Goal: Understand process/instructions: Learn how to perform a task or action

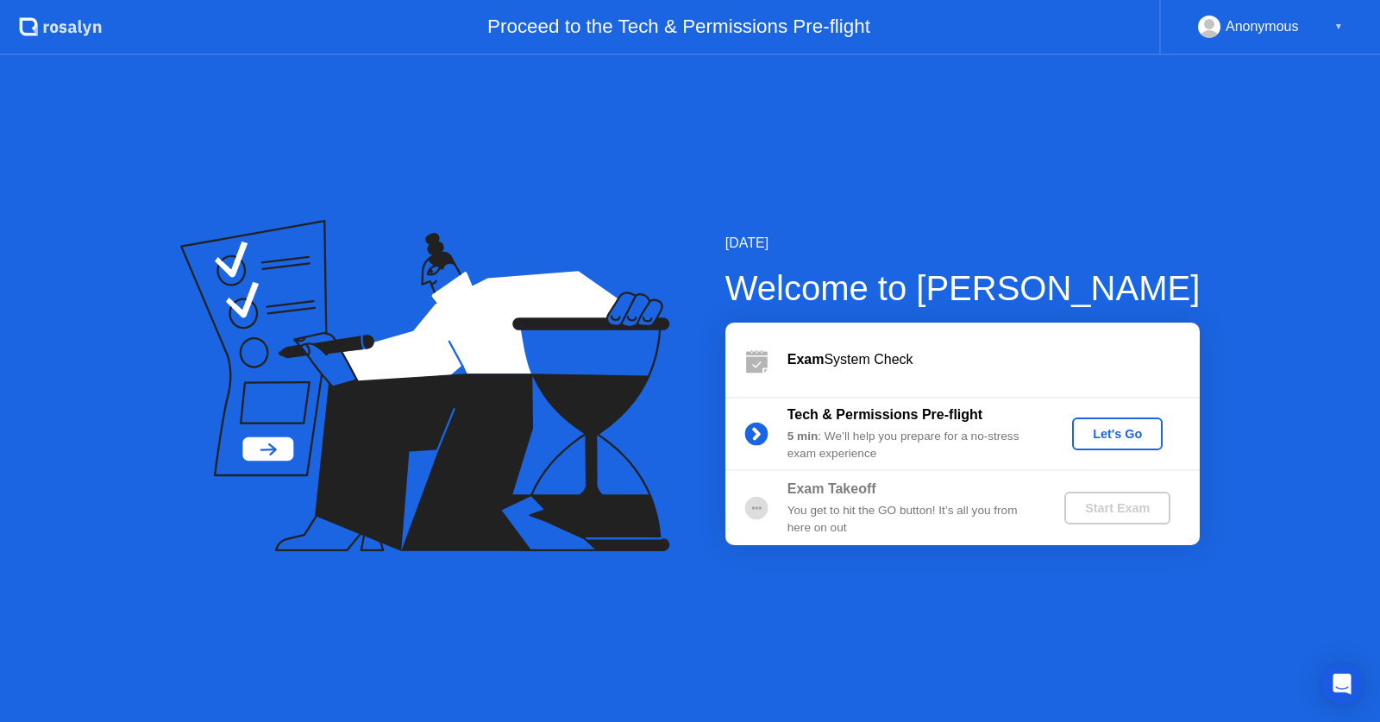
click at [1132, 429] on div "Let's Go" at bounding box center [1117, 434] width 77 height 14
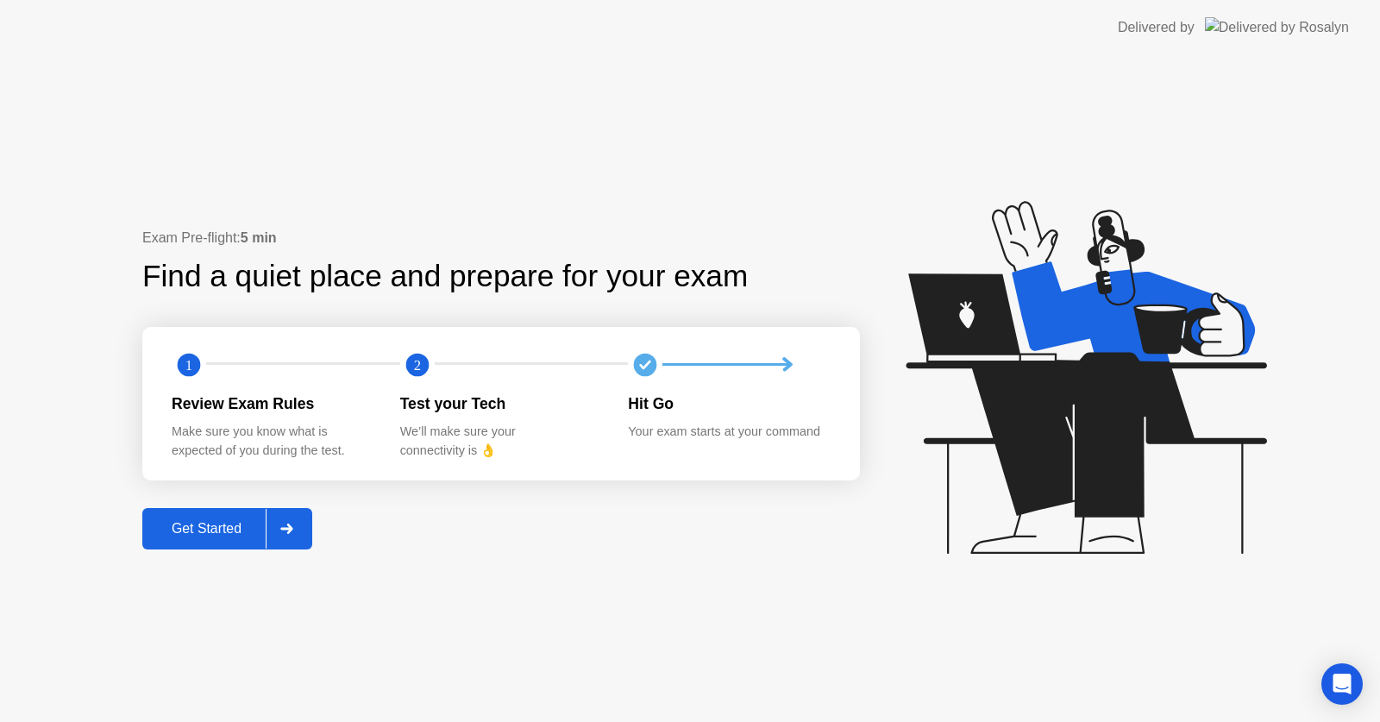
click at [192, 536] on div "Get Started" at bounding box center [206, 529] width 118 height 16
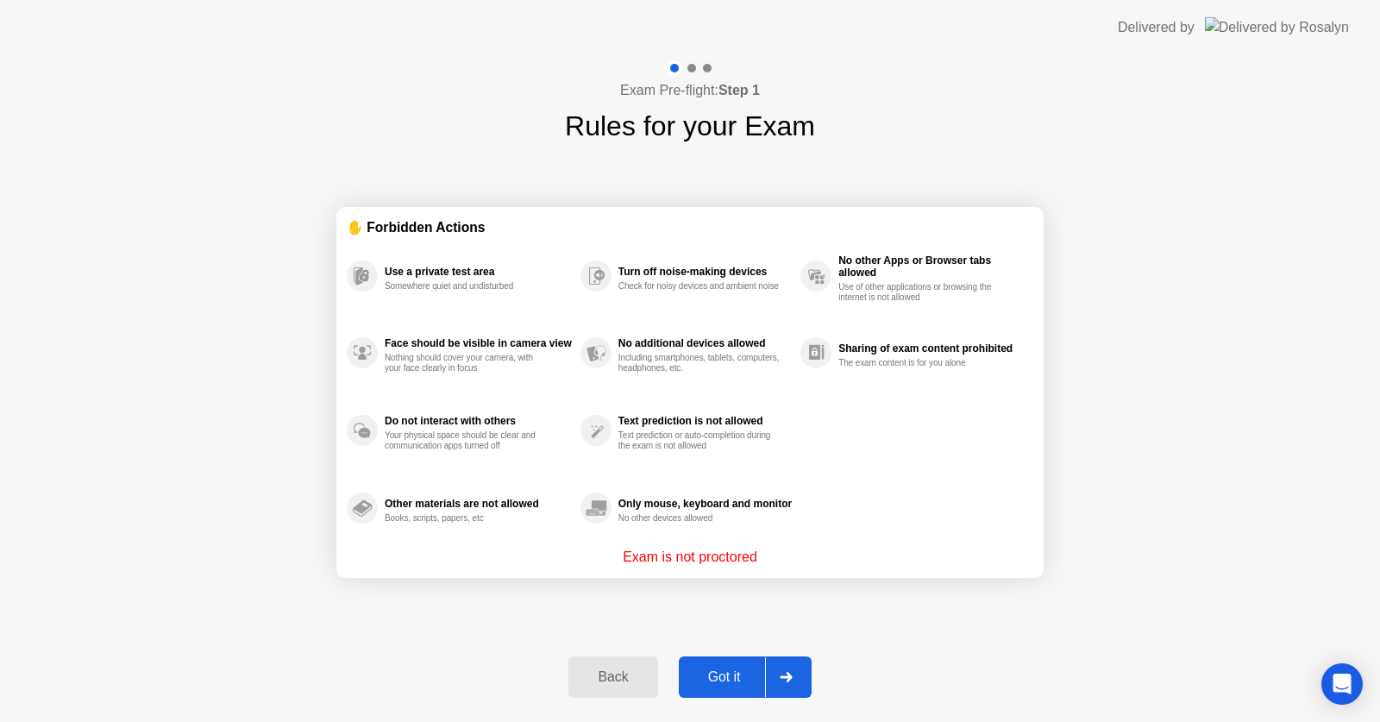
click at [710, 679] on div "Got it" at bounding box center [724, 677] width 81 height 16
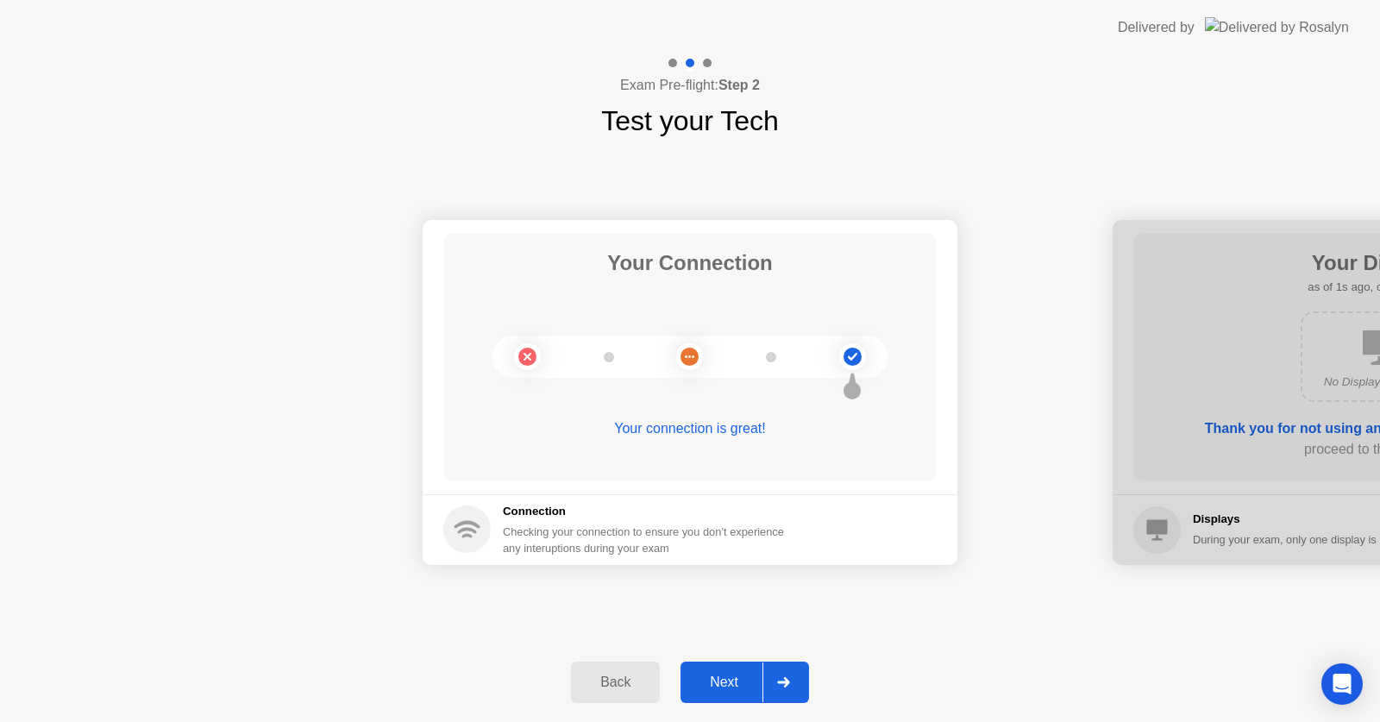
click at [710, 679] on div "Next" at bounding box center [723, 682] width 77 height 16
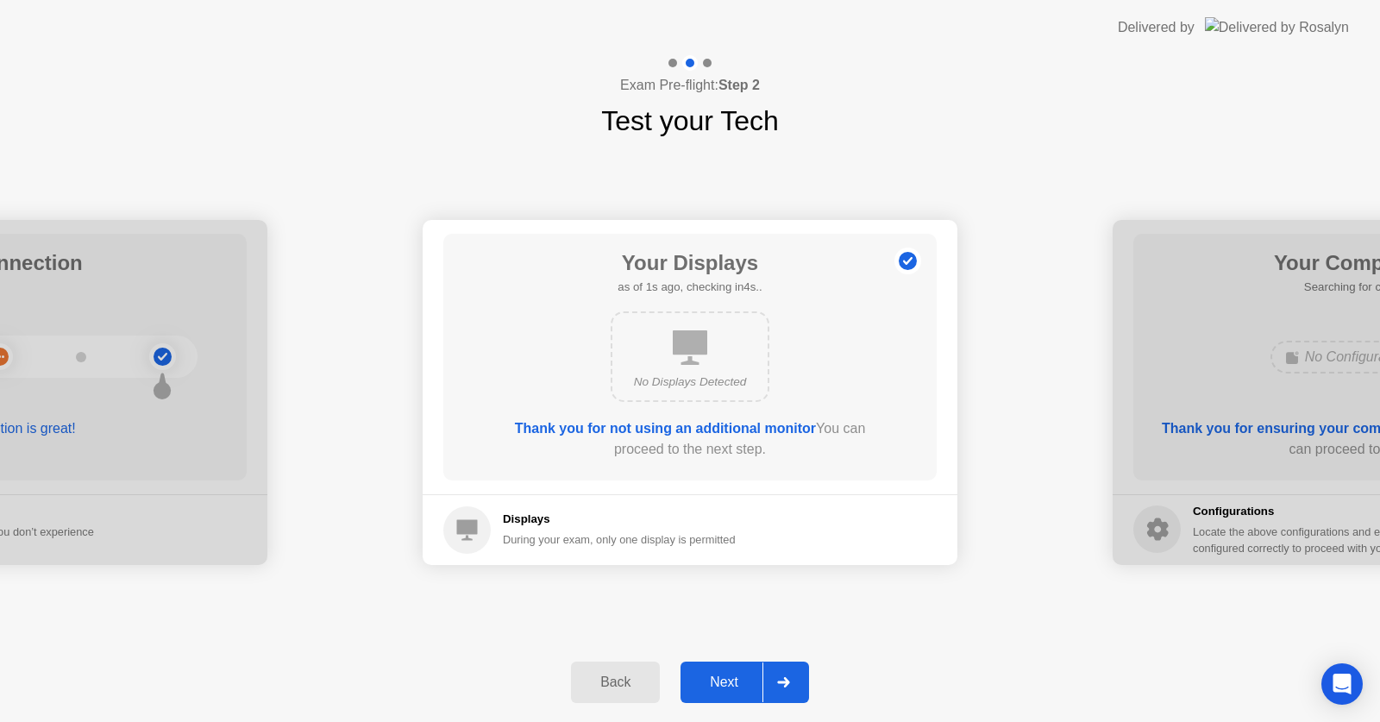
click at [710, 679] on div "Next" at bounding box center [723, 682] width 77 height 16
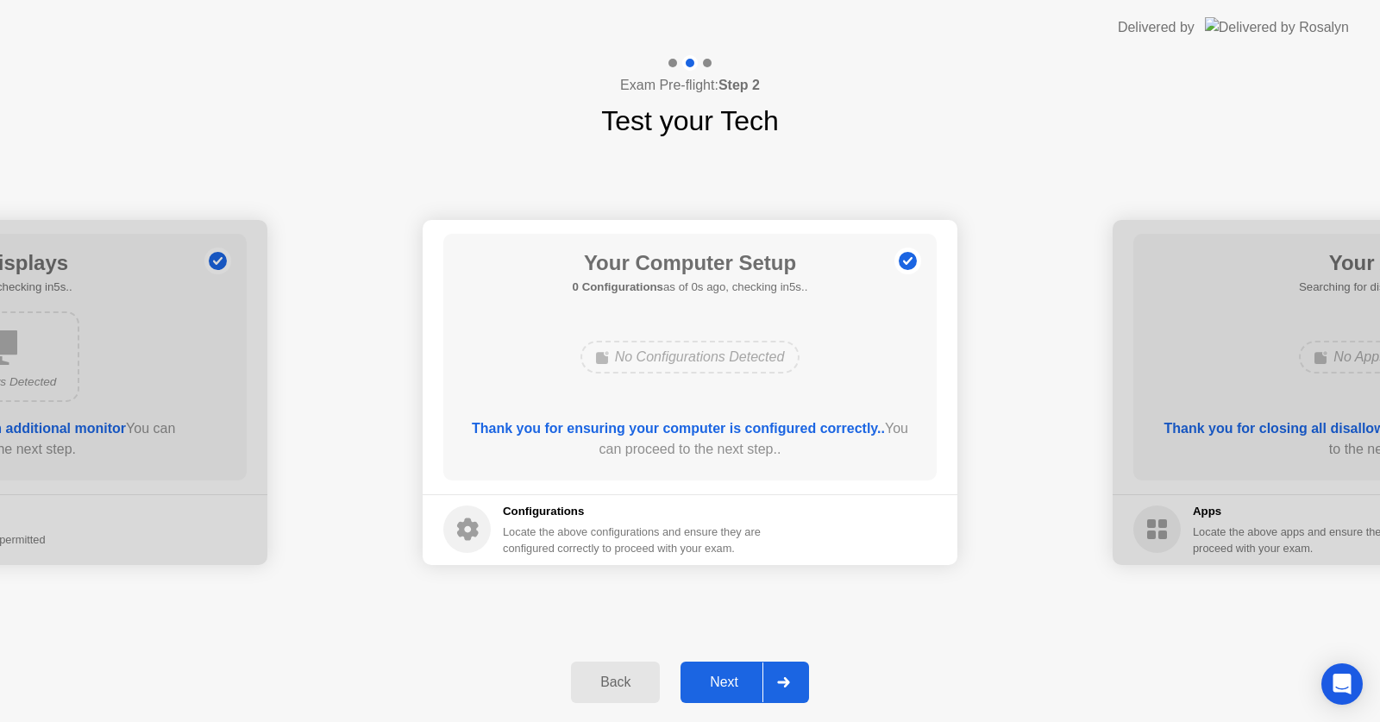
click at [710, 679] on div "Next" at bounding box center [723, 682] width 77 height 16
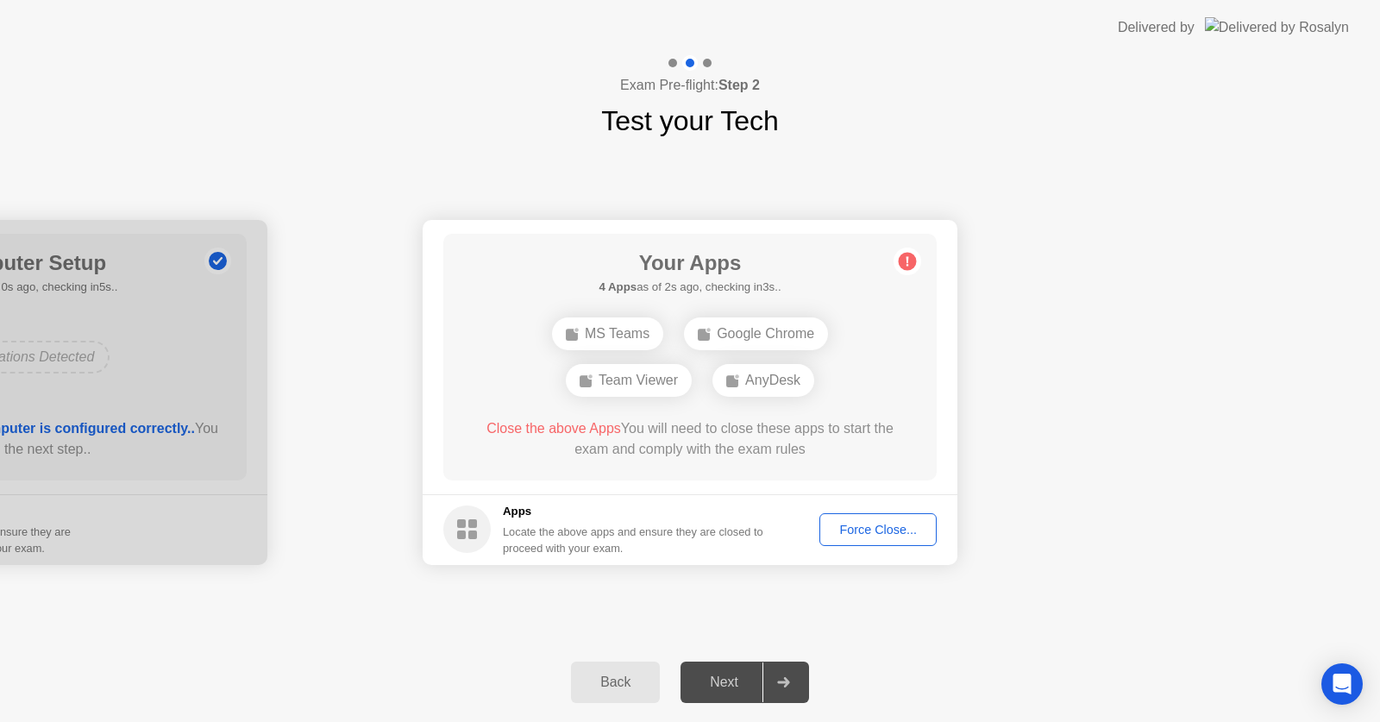
click at [1023, 86] on div "Exam Pre-flight: Step 2 Test your Tech" at bounding box center [690, 98] width 1380 height 86
click at [863, 531] on div "Force Close..." at bounding box center [877, 529] width 105 height 14
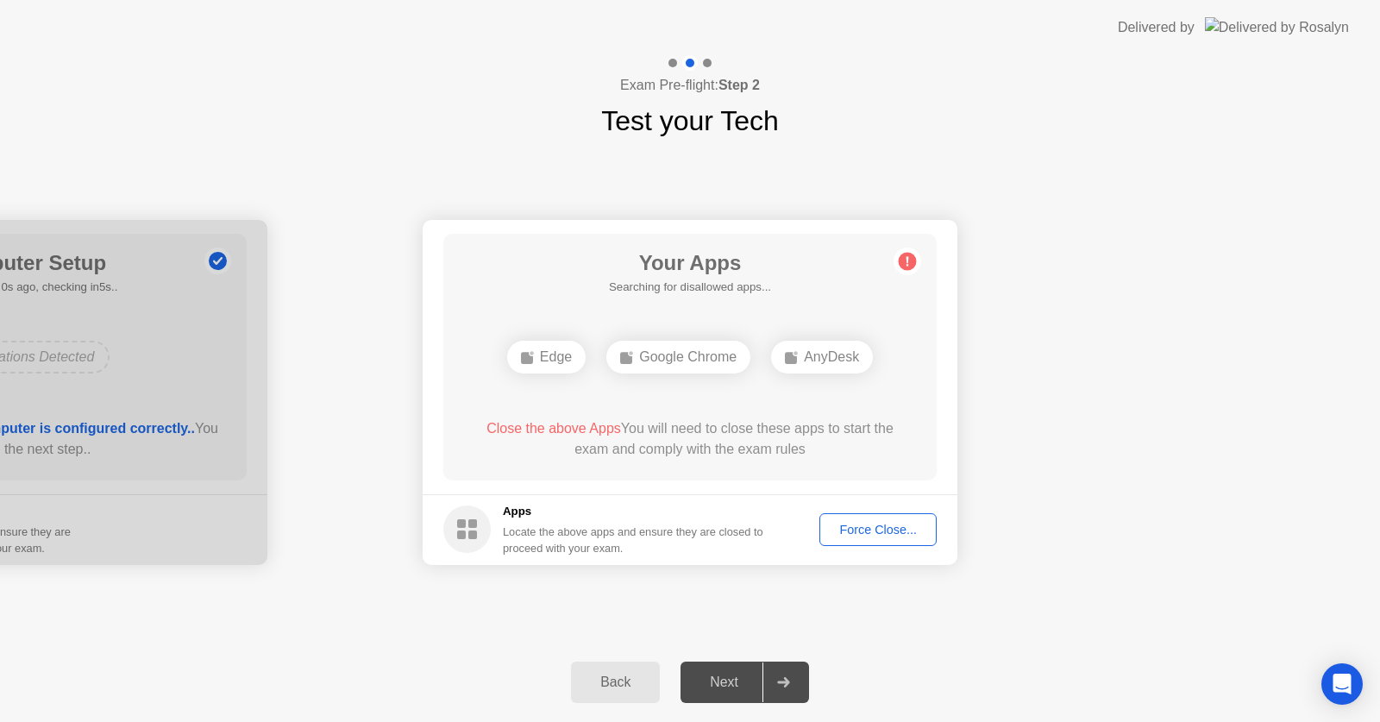
click at [614, 679] on div "Back" at bounding box center [615, 682] width 78 height 16
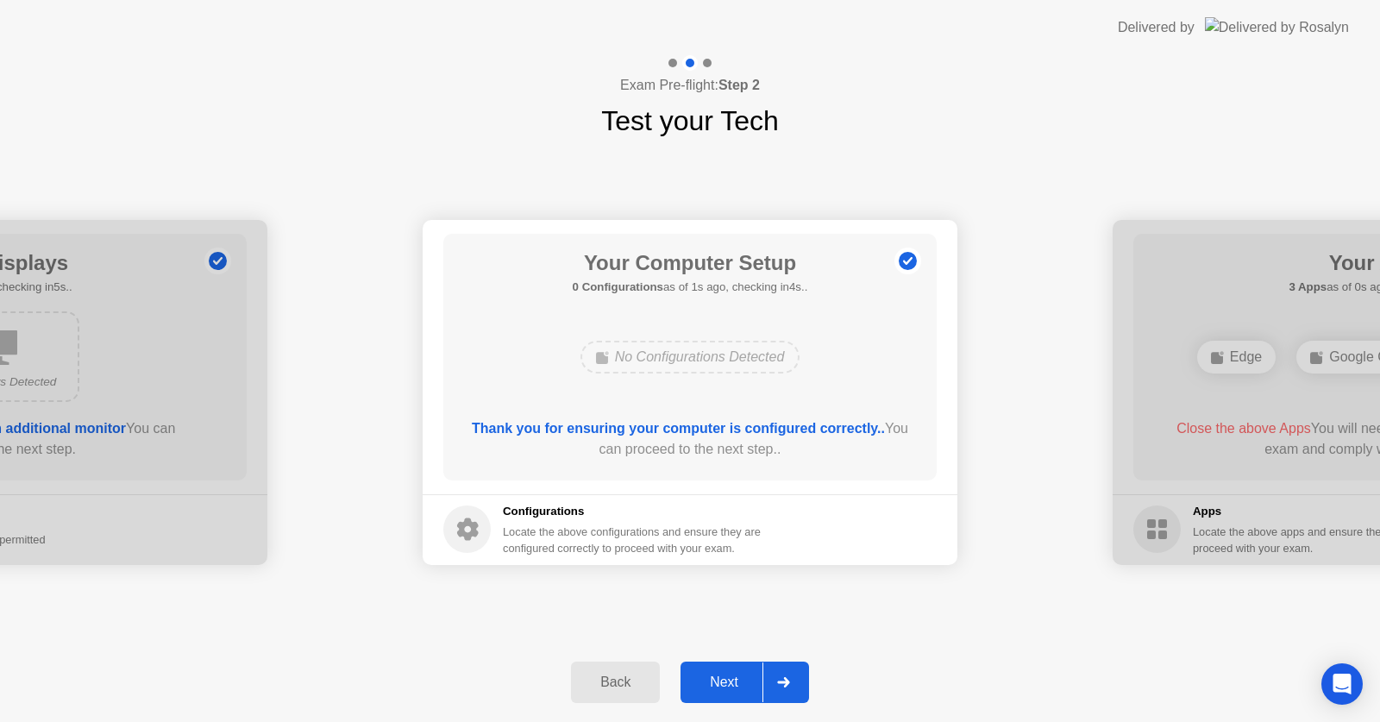
click at [752, 670] on button "Next" at bounding box center [744, 681] width 128 height 41
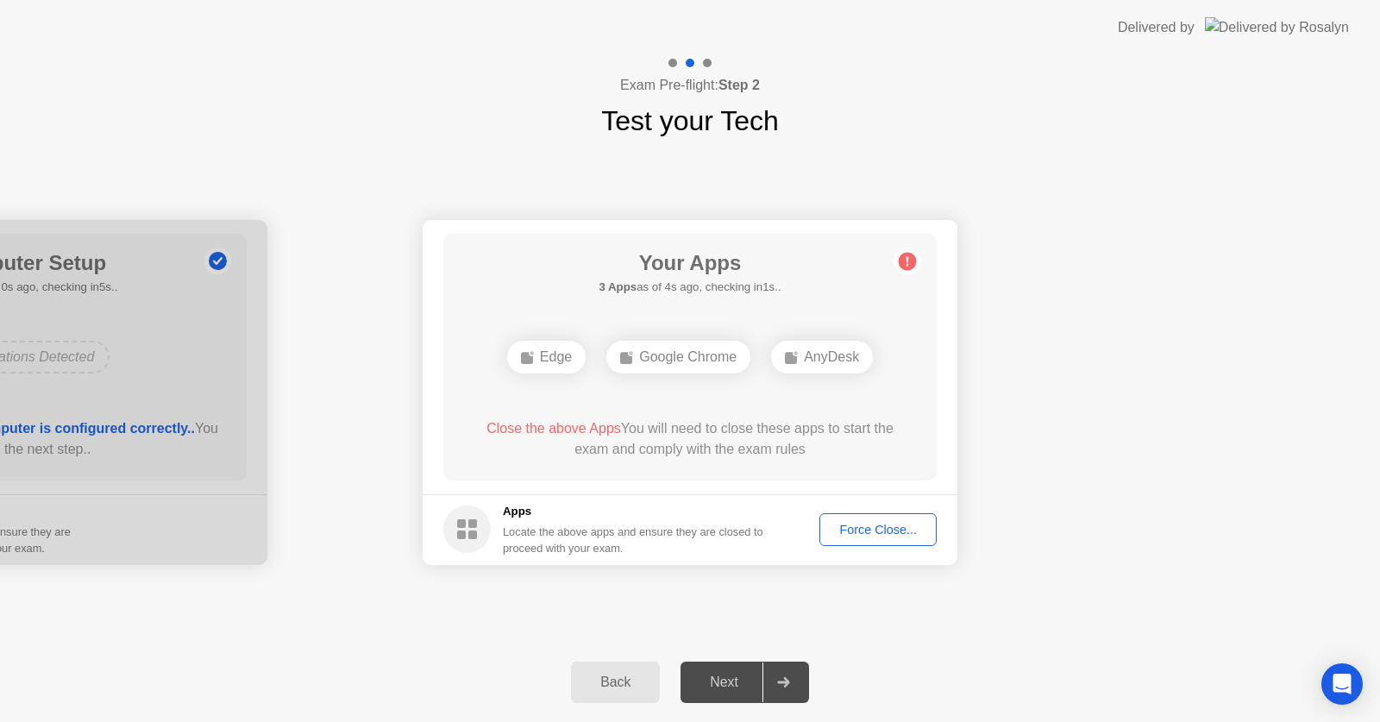
click at [868, 532] on div "Force Close..." at bounding box center [877, 529] width 105 height 14
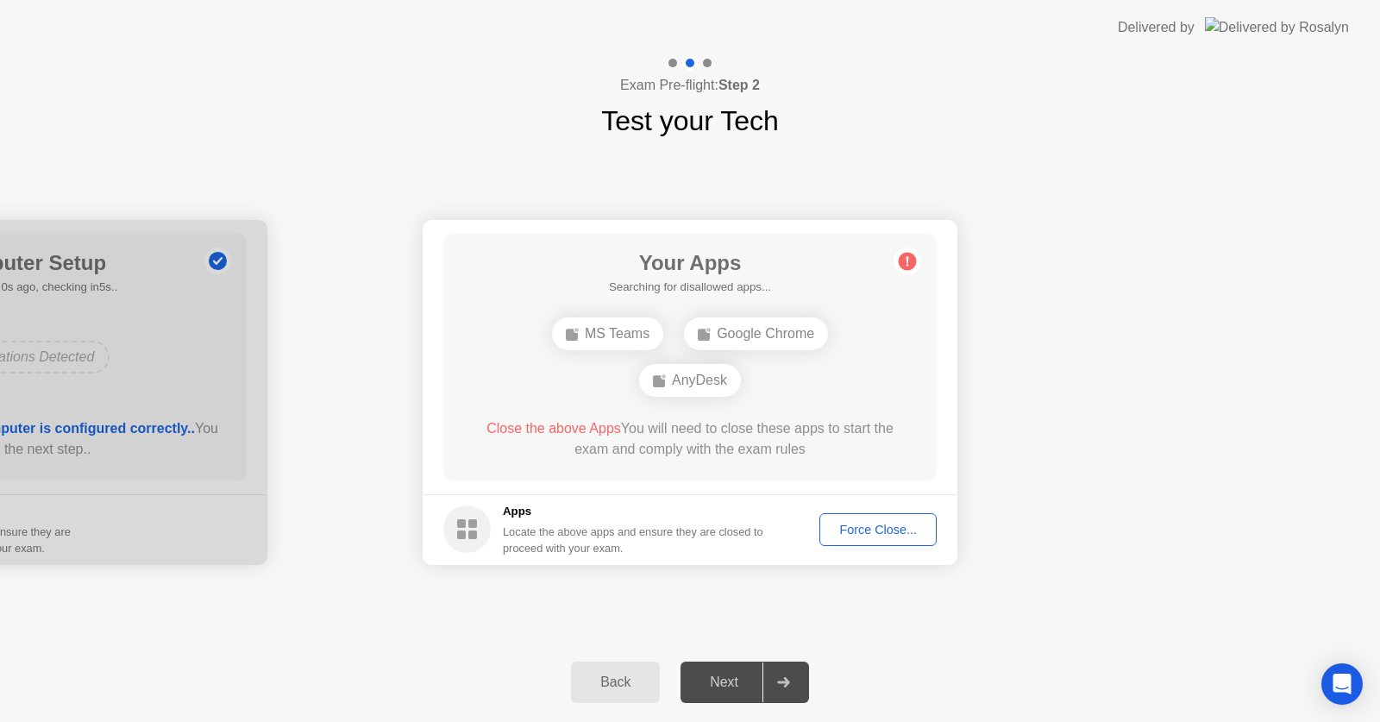
click at [866, 535] on div "Force Close..." at bounding box center [877, 529] width 105 height 14
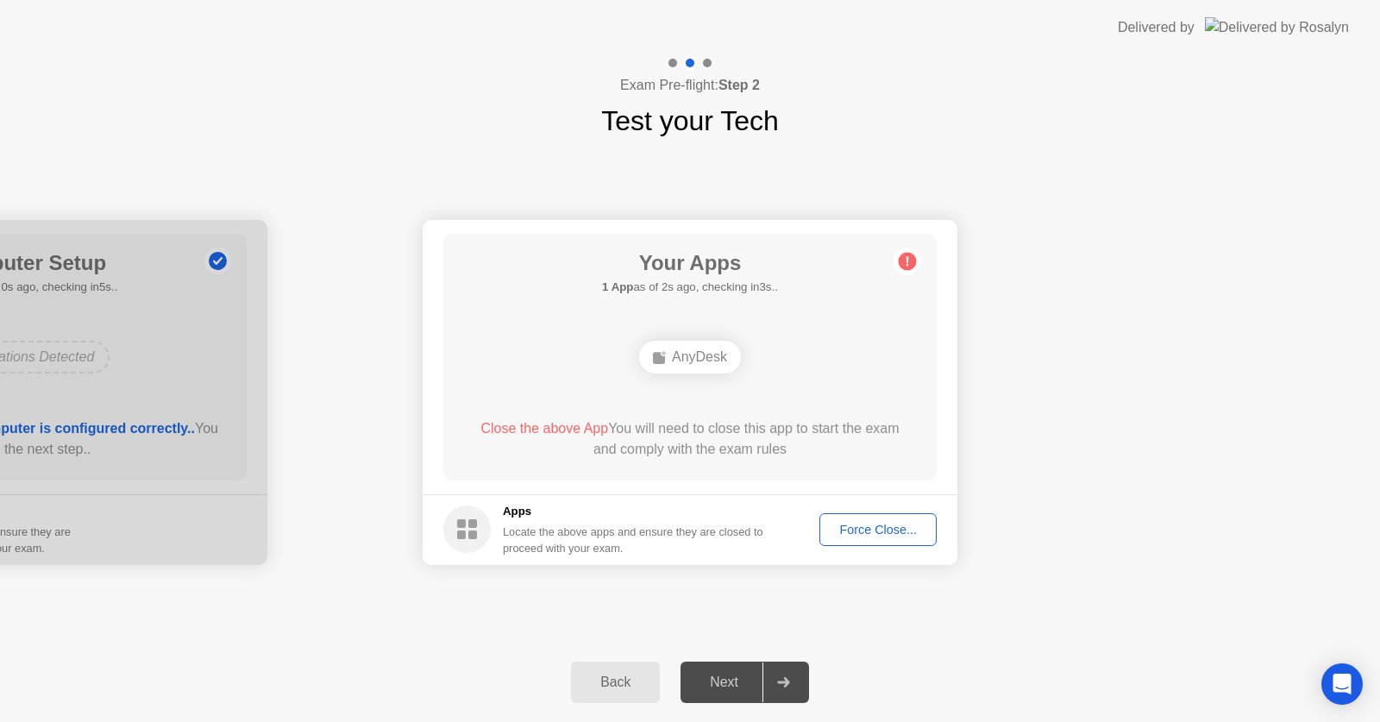
click at [908, 259] on icon at bounding box center [907, 260] width 3 height 9
click at [904, 542] on button "Force Close..." at bounding box center [877, 529] width 117 height 33
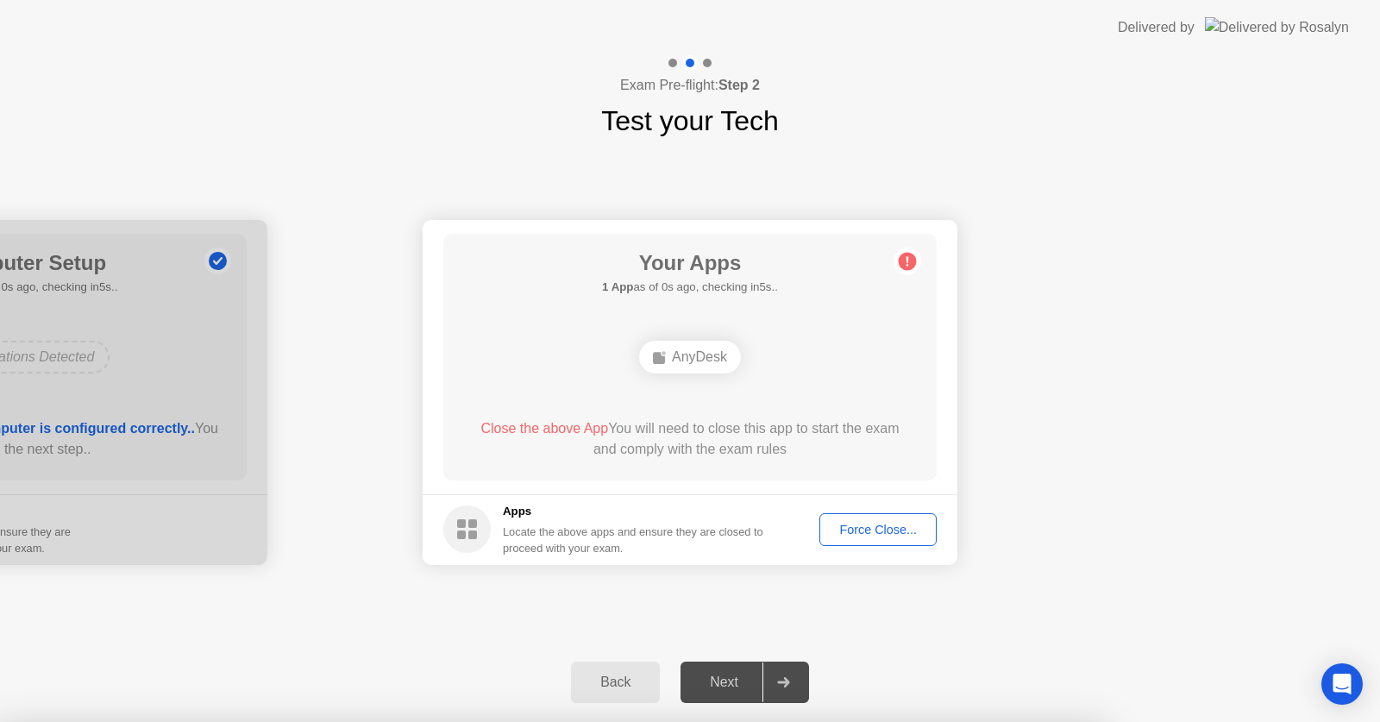
click at [756, 721] on div at bounding box center [690, 722] width 1380 height 0
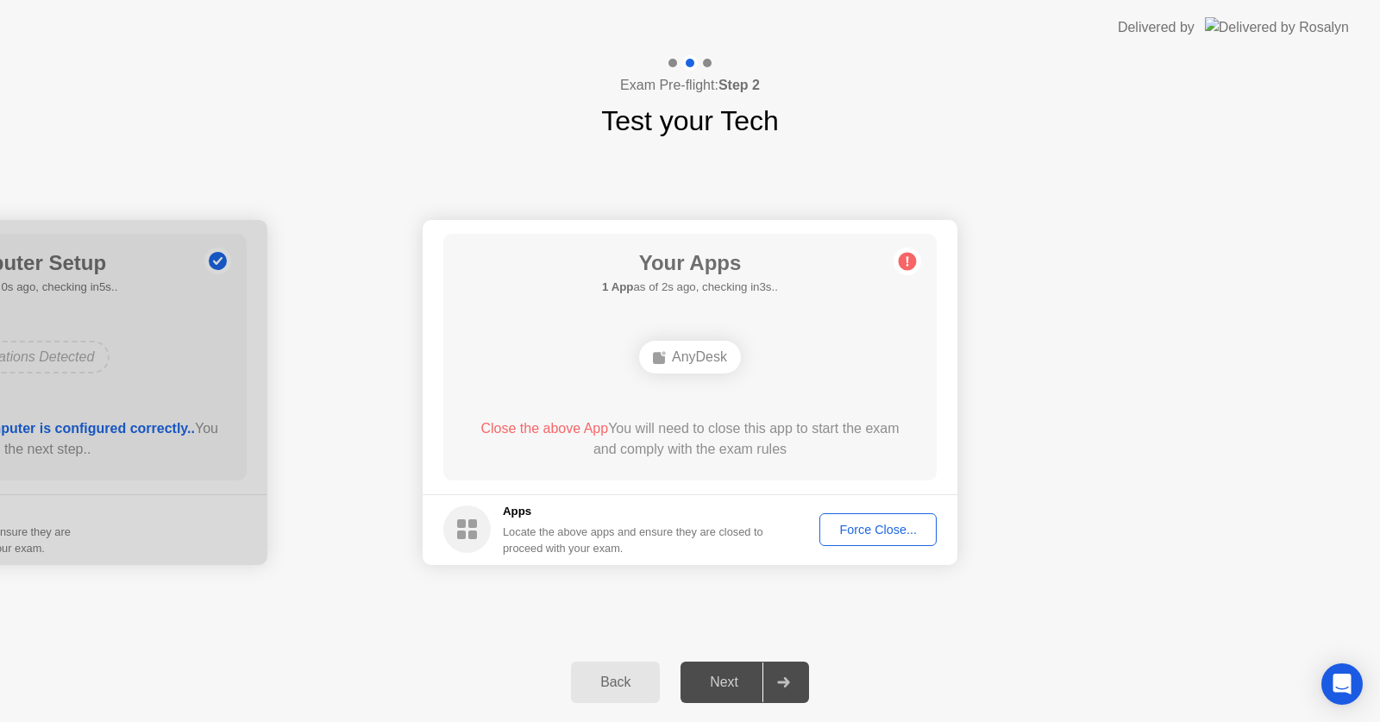
click at [852, 515] on button "Force Close..." at bounding box center [877, 529] width 117 height 33
